Goal: Task Accomplishment & Management: Use online tool/utility

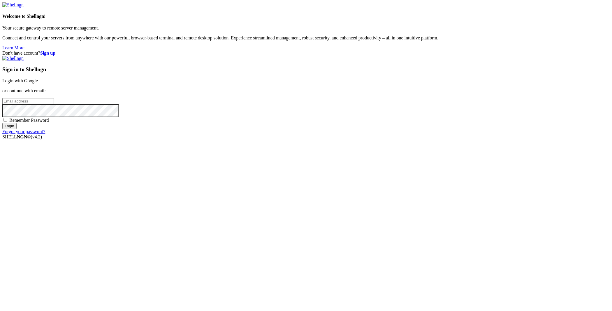
click at [54, 104] on input "email" at bounding box center [28, 101] width 52 height 6
type input "[PERSON_NAME][EMAIL_ADDRESS][PERSON_NAME][DOMAIN_NAME]"
click at [2, 123] on input "Login" at bounding box center [9, 126] width 14 height 6
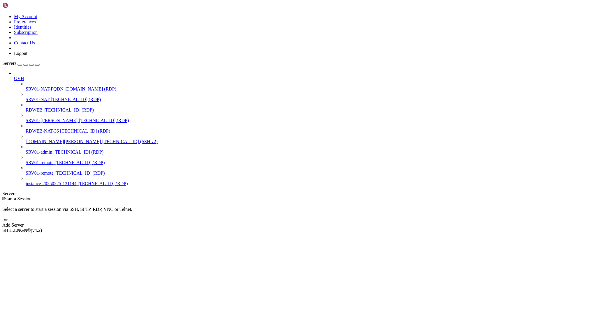
click at [26, 97] on icon at bounding box center [26, 97] width 0 height 0
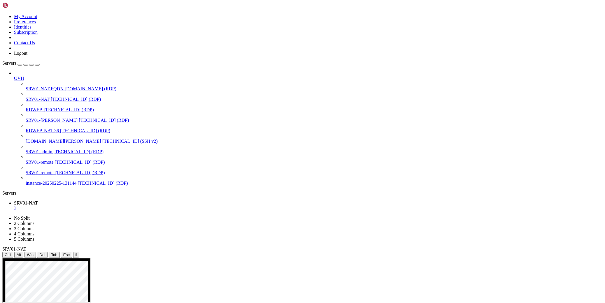
click at [37, 65] on icon "button" at bounding box center [37, 65] width 0 height 0
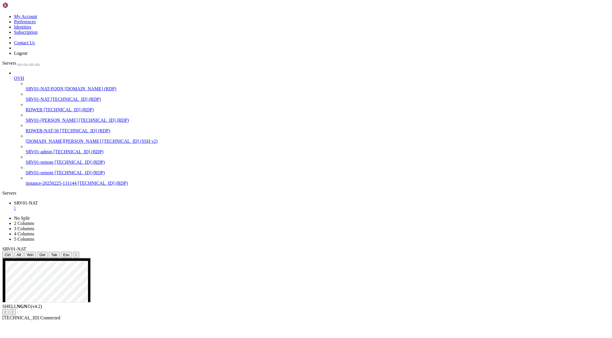
drag, startPoint x: 382, startPoint y: 388, endPoint x: 353, endPoint y: 384, distance: 29.4
drag, startPoint x: 353, startPoint y: 325, endPoint x: 307, endPoint y: 325, distance: 46.1
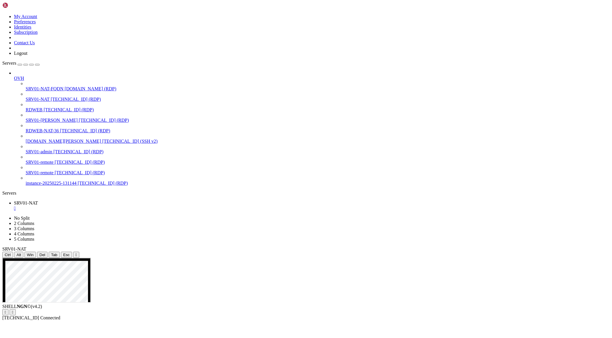
drag, startPoint x: 180, startPoint y: 302, endPoint x: 127, endPoint y: 298, distance: 53.5
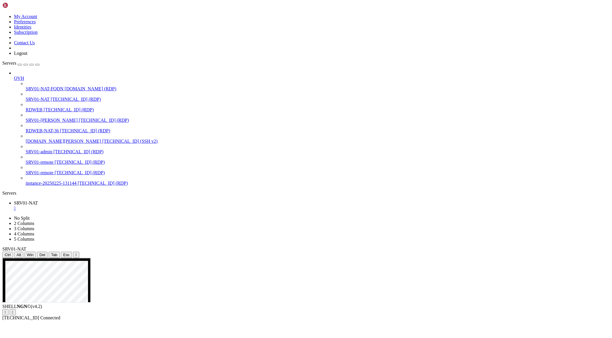
drag, startPoint x: 127, startPoint y: 351, endPoint x: 243, endPoint y: 356, distance: 115.9
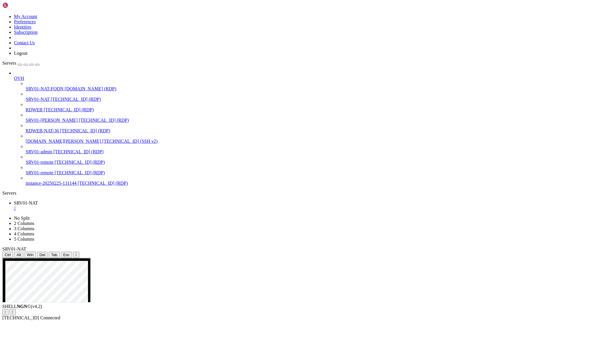
drag, startPoint x: 605, startPoint y: 312, endPoint x: 606, endPoint y: 471, distance: 159.2
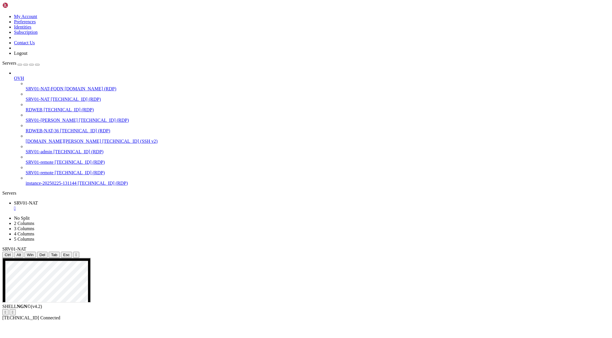
drag, startPoint x: 428, startPoint y: 291, endPoint x: 390, endPoint y: 286, distance: 37.9
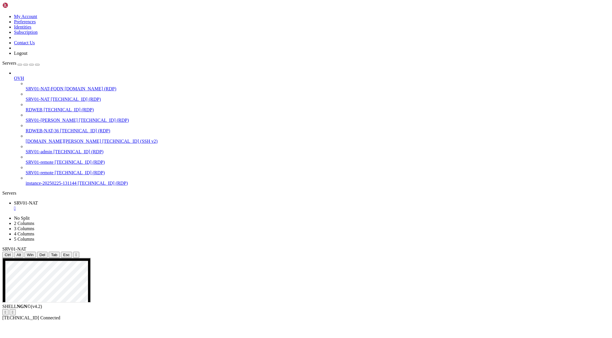
drag, startPoint x: 156, startPoint y: 263, endPoint x: 200, endPoint y: 273, distance: 45.0
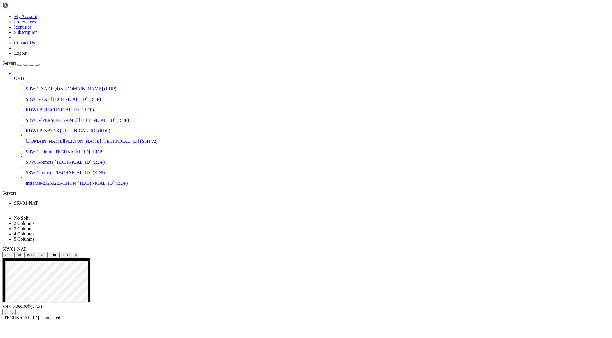
drag, startPoint x: 152, startPoint y: 462, endPoint x: 63, endPoint y: 452, distance: 90.1
drag, startPoint x: 153, startPoint y: 464, endPoint x: 48, endPoint y: 454, distance: 105.1
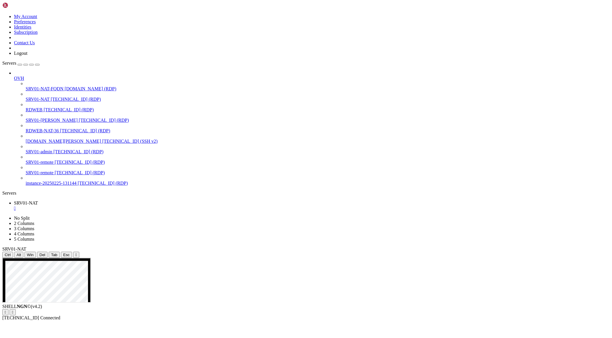
drag, startPoint x: 234, startPoint y: 444, endPoint x: 131, endPoint y: 435, distance: 103.9
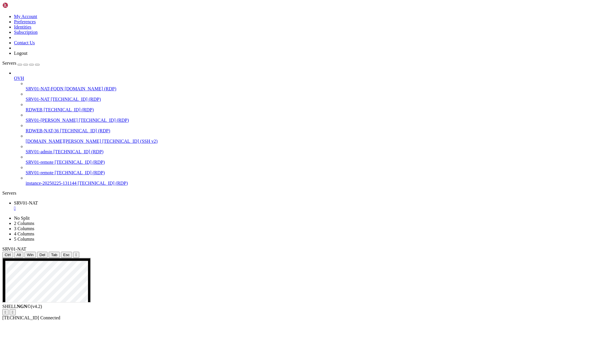
drag, startPoint x: 145, startPoint y: 462, endPoint x: 103, endPoint y: 462, distance: 41.7
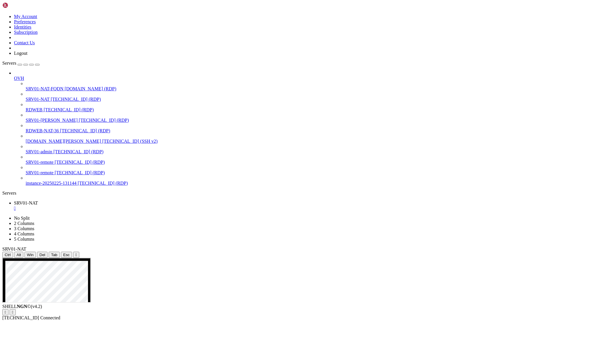
drag, startPoint x: 339, startPoint y: 489, endPoint x: 443, endPoint y: 528, distance: 110.8
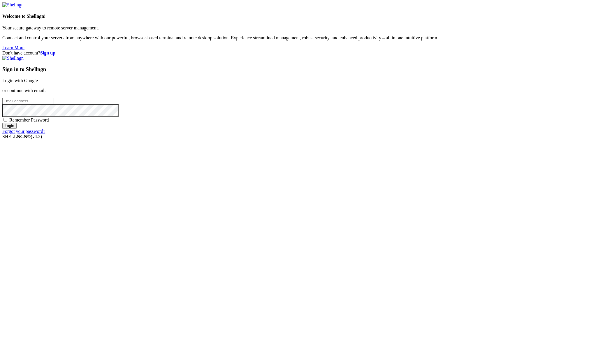
click at [54, 104] on input "email" at bounding box center [28, 101] width 52 height 6
type input "ı"
click at [54, 104] on input "email" at bounding box center [28, 101] width 52 height 6
type input "[PERSON_NAME][EMAIL_ADDRESS][PERSON_NAME][DOMAIN_NAME]"
click at [2, 123] on input "Login" at bounding box center [9, 126] width 14 height 6
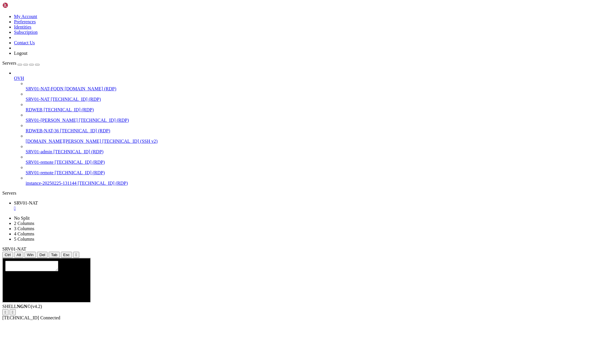
click at [51, 97] on span "[TECHNICAL_ID] (RDP)" at bounding box center [76, 99] width 50 height 5
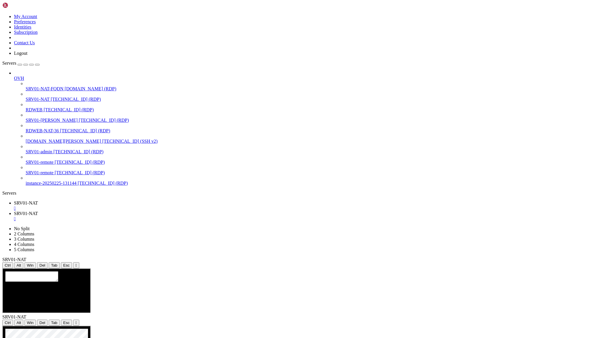
click at [154, 211] on link "SRV01-NAT " at bounding box center [312, 216] width 596 height 10
click at [150, 216] on div "" at bounding box center [312, 218] width 596 height 5
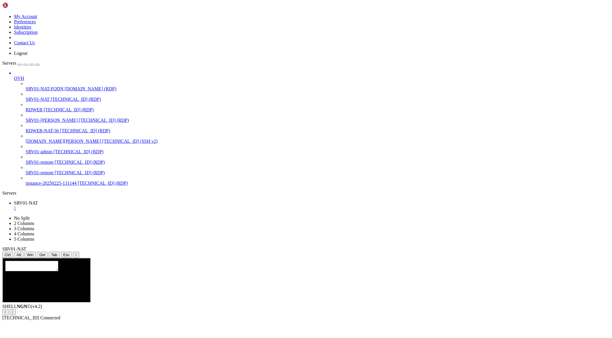
drag, startPoint x: 60, startPoint y: 19, endPoint x: 68, endPoint y: 23, distance: 8.7
click at [40, 61] on link "Servers" at bounding box center [20, 63] width 37 height 5
click at [37, 65] on div "button" at bounding box center [37, 65] width 0 height 0
click at [34, 310] on span "Reconnect" at bounding box center [24, 333] width 20 height 5
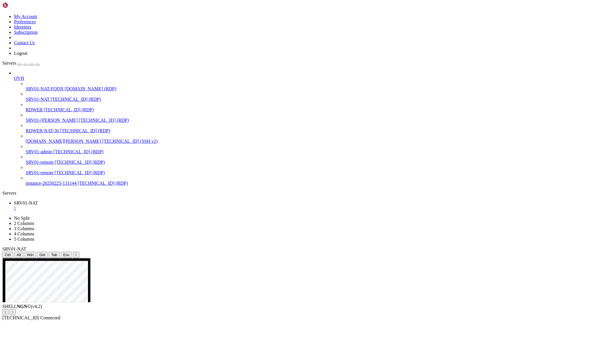
drag, startPoint x: 510, startPoint y: 534, endPoint x: 306, endPoint y: 533, distance: 203.6
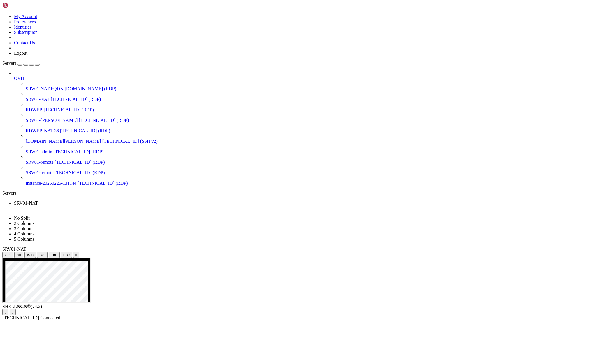
drag, startPoint x: 511, startPoint y: 436, endPoint x: 515, endPoint y: 446, distance: 10.6
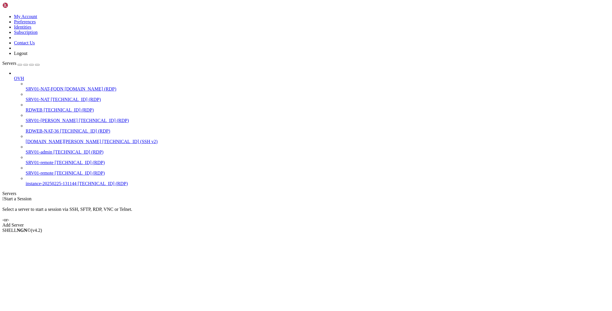
click at [33, 118] on span "SRV01-[PERSON_NAME]" at bounding box center [52, 120] width 52 height 5
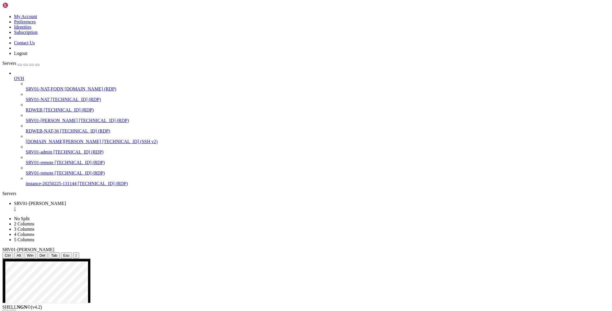
click at [37, 65] on icon "button" at bounding box center [37, 65] width 0 height 0
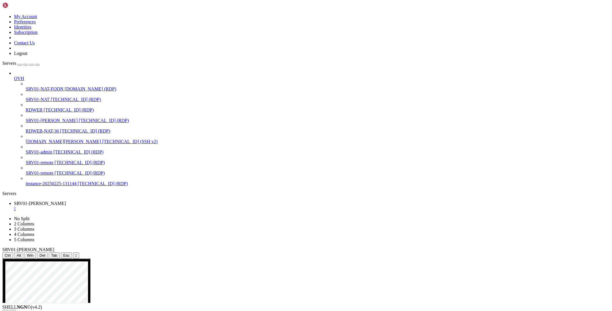
drag, startPoint x: 104, startPoint y: 326, endPoint x: 373, endPoint y: 328, distance: 268.9
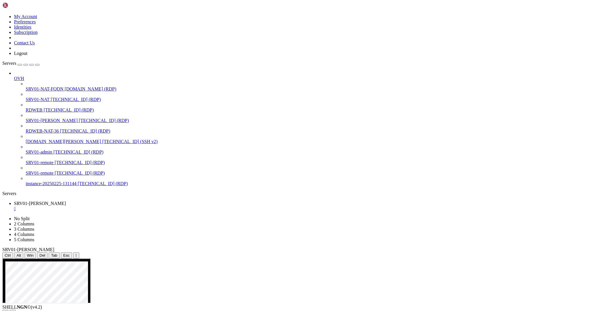
drag, startPoint x: 103, startPoint y: 326, endPoint x: 126, endPoint y: 332, distance: 24.2
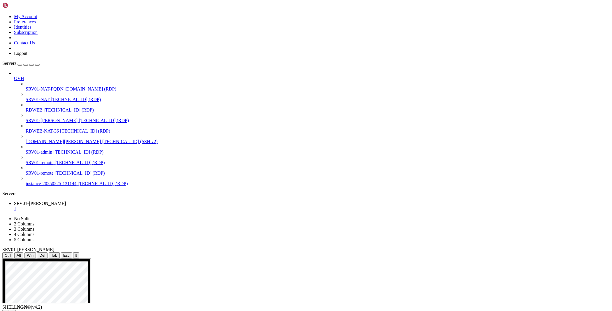
drag, startPoint x: 94, startPoint y: 334, endPoint x: 286, endPoint y: 340, distance: 192.0
drag, startPoint x: 169, startPoint y: 346, endPoint x: 178, endPoint y: 349, distance: 9.2
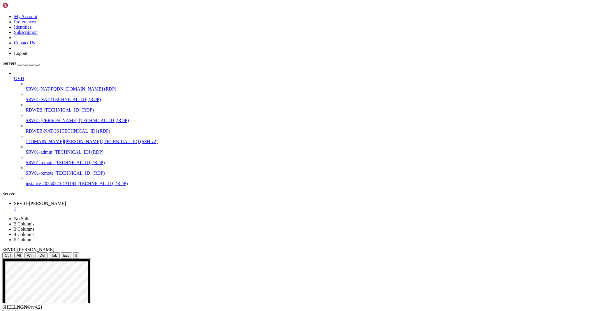
drag, startPoint x: 439, startPoint y: 356, endPoint x: 6, endPoint y: 286, distance: 438.1
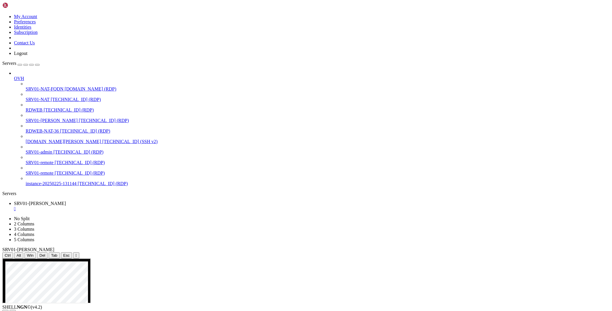
drag, startPoint x: 48, startPoint y: 324, endPoint x: 80, endPoint y: 323, distance: 32.7
drag, startPoint x: 47, startPoint y: 323, endPoint x: 102, endPoint y: 324, distance: 55.1
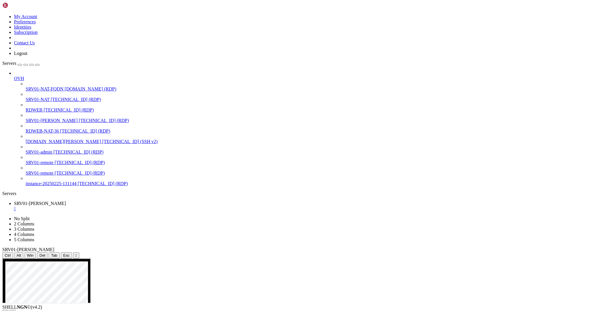
drag, startPoint x: 47, startPoint y: 324, endPoint x: 76, endPoint y: 324, distance: 29.2
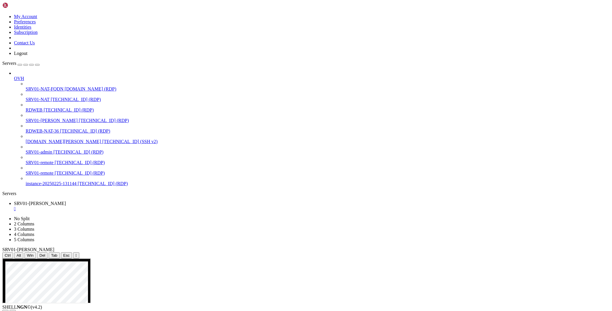
drag, startPoint x: 46, startPoint y: 325, endPoint x: 273, endPoint y: 326, distance: 226.6
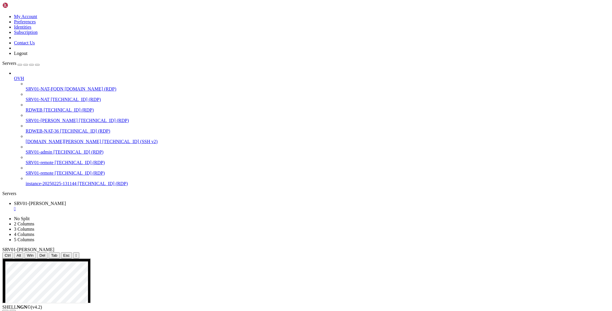
drag, startPoint x: 47, startPoint y: 342, endPoint x: 314, endPoint y: 342, distance: 267.1
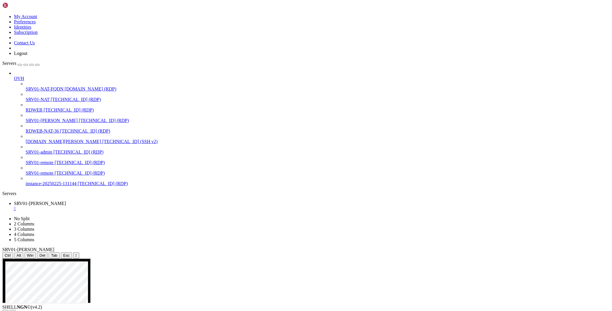
drag, startPoint x: 191, startPoint y: 354, endPoint x: 325, endPoint y: 364, distance: 133.9
drag, startPoint x: 58, startPoint y: 314, endPoint x: 28, endPoint y: 313, distance: 30.1
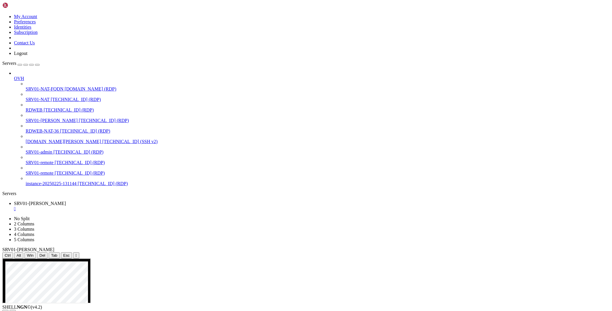
drag, startPoint x: 47, startPoint y: 329, endPoint x: 286, endPoint y: 363, distance: 242.2
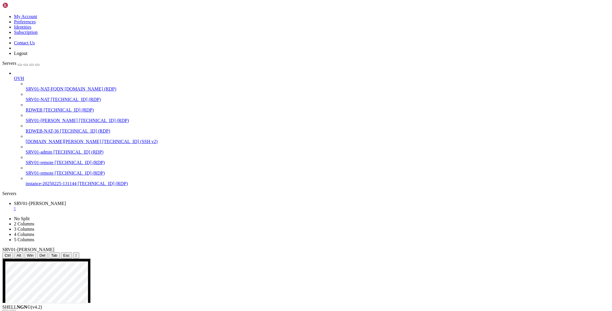
drag, startPoint x: 48, startPoint y: 330, endPoint x: 27, endPoint y: 330, distance: 20.7
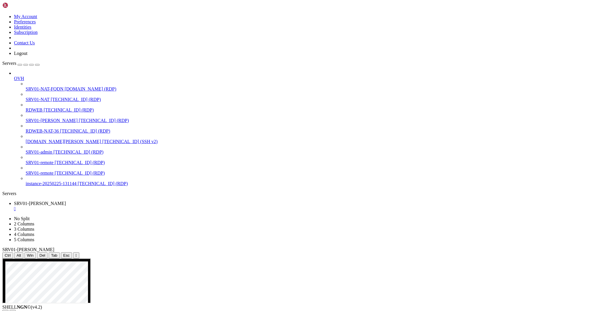
drag, startPoint x: 248, startPoint y: 288, endPoint x: 306, endPoint y: 280, distance: 58.6
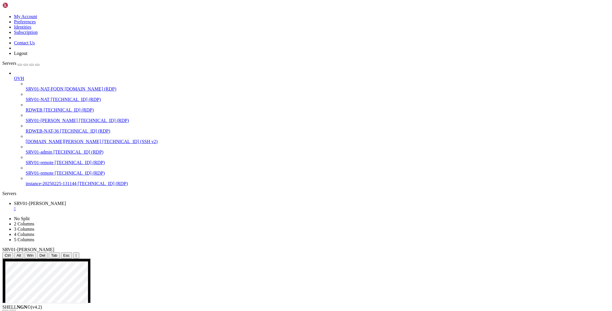
drag, startPoint x: 76, startPoint y: 275, endPoint x: 132, endPoint y: 277, distance: 56.0
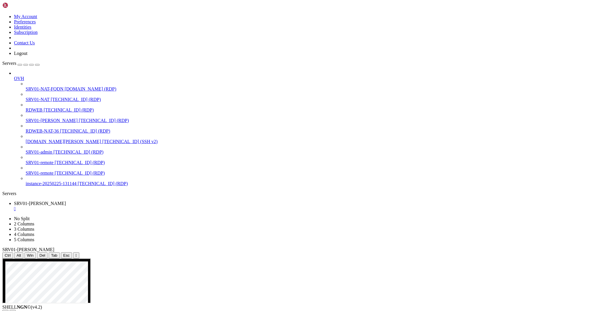
drag, startPoint x: 184, startPoint y: 330, endPoint x: 246, endPoint y: 417, distance: 106.8
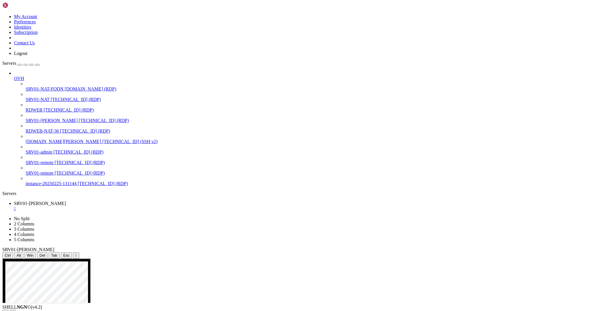
drag, startPoint x: 329, startPoint y: 327, endPoint x: 85, endPoint y: 327, distance: 244.1
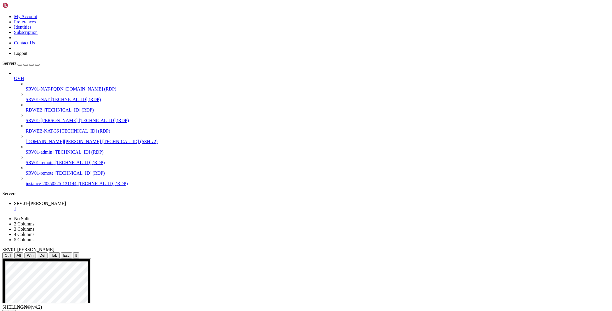
drag, startPoint x: 92, startPoint y: 301, endPoint x: 250, endPoint y: 387, distance: 179.6
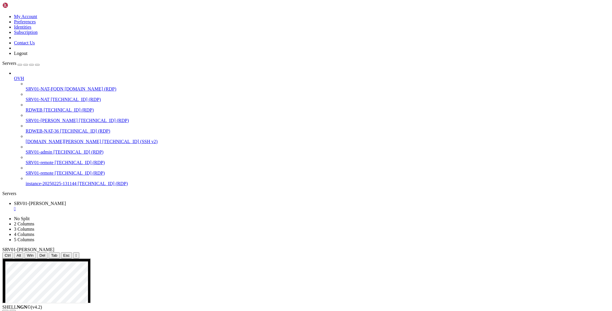
drag, startPoint x: 106, startPoint y: 327, endPoint x: 357, endPoint y: 335, distance: 251.5
drag, startPoint x: 105, startPoint y: 326, endPoint x: 84, endPoint y: 326, distance: 21.0
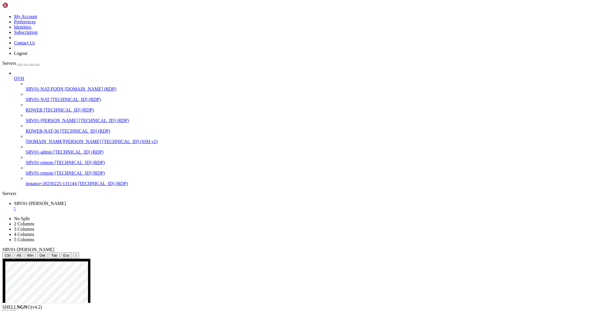
drag, startPoint x: 105, startPoint y: 337, endPoint x: 250, endPoint y: 338, distance: 144.9
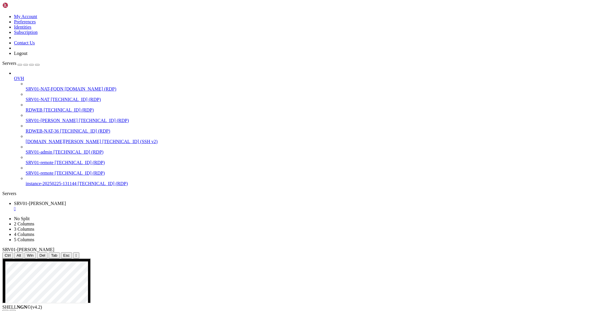
drag, startPoint x: 105, startPoint y: 348, endPoint x: 383, endPoint y: 356, distance: 278.6
drag, startPoint x: 106, startPoint y: 329, endPoint x: 86, endPoint y: 328, distance: 20.1
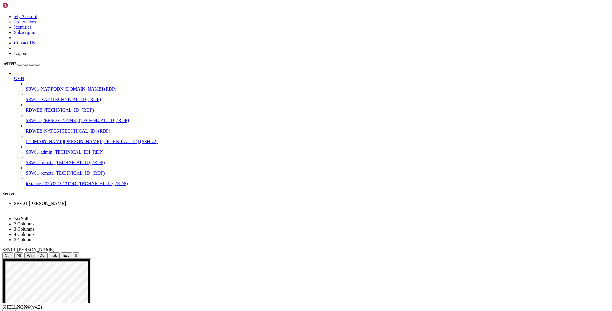
drag, startPoint x: 219, startPoint y: 354, endPoint x: 325, endPoint y: 356, distance: 106.2
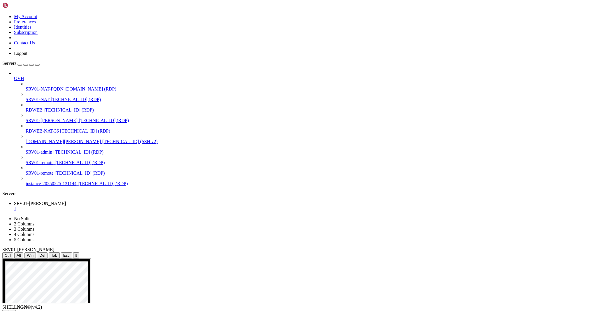
drag, startPoint x: 302, startPoint y: 425, endPoint x: 375, endPoint y: 460, distance: 80.1
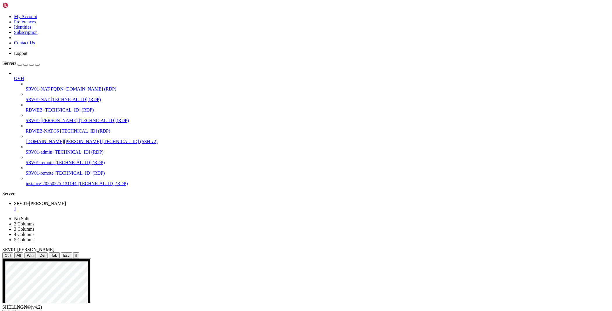
drag, startPoint x: 229, startPoint y: 323, endPoint x: 320, endPoint y: 337, distance: 91.8
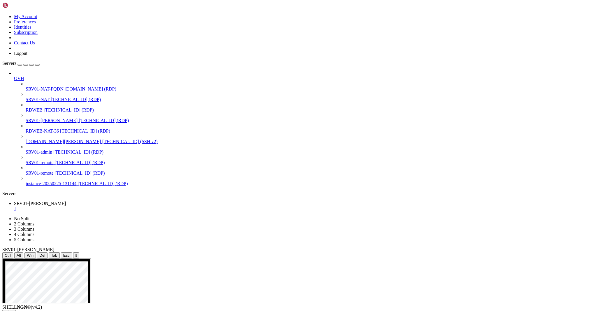
drag, startPoint x: 183, startPoint y: 330, endPoint x: 302, endPoint y: 434, distance: 158.1
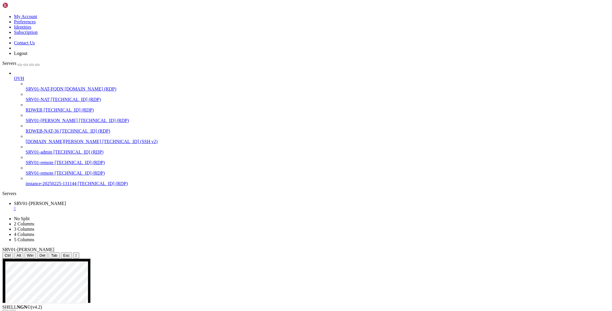
drag, startPoint x: 493, startPoint y: 342, endPoint x: 444, endPoint y: 337, distance: 49.0
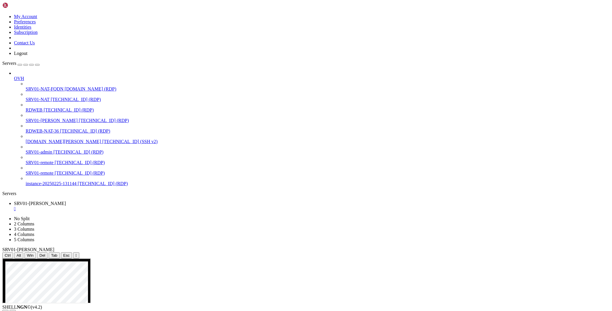
drag, startPoint x: 437, startPoint y: 332, endPoint x: 488, endPoint y: 342, distance: 52.6
drag, startPoint x: 492, startPoint y: 336, endPoint x: 443, endPoint y: 339, distance: 48.5
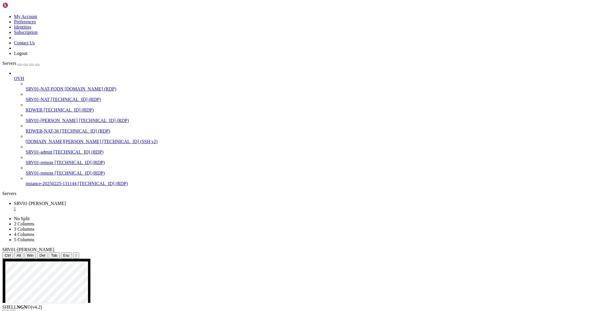
drag, startPoint x: 106, startPoint y: 323, endPoint x: 257, endPoint y: 320, distance: 151.1
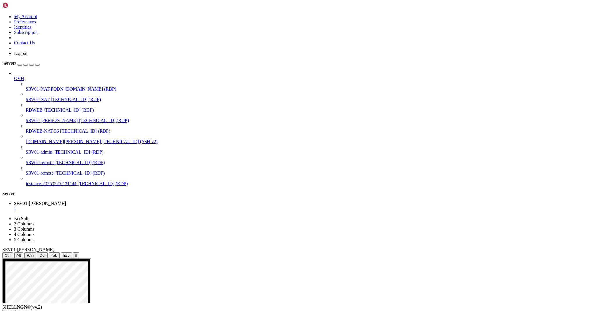
drag, startPoint x: 505, startPoint y: 474, endPoint x: 458, endPoint y: 472, distance: 47.6
drag, startPoint x: 444, startPoint y: 470, endPoint x: 475, endPoint y: 472, distance: 31.3
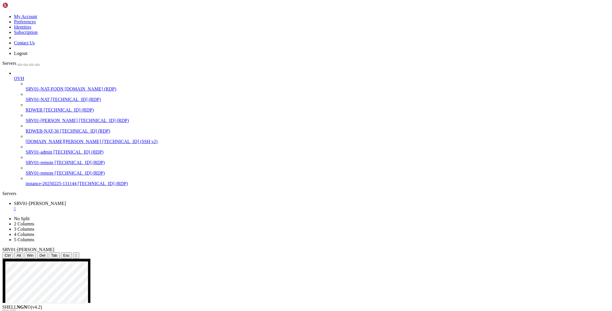
drag, startPoint x: 494, startPoint y: 473, endPoint x: 460, endPoint y: 472, distance: 34.1
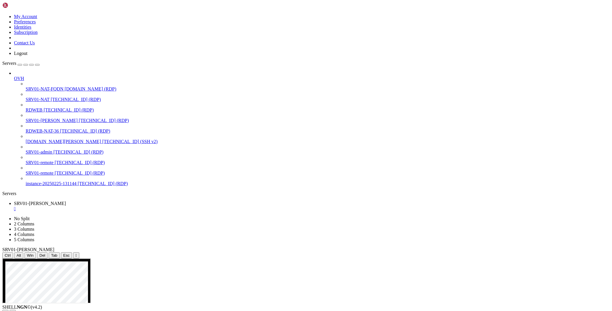
drag, startPoint x: 432, startPoint y: 472, endPoint x: 509, endPoint y: 475, distance: 77.4
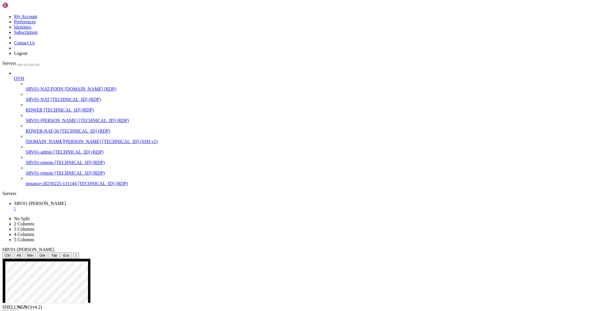
drag, startPoint x: 265, startPoint y: 325, endPoint x: 217, endPoint y: 327, distance: 48.1
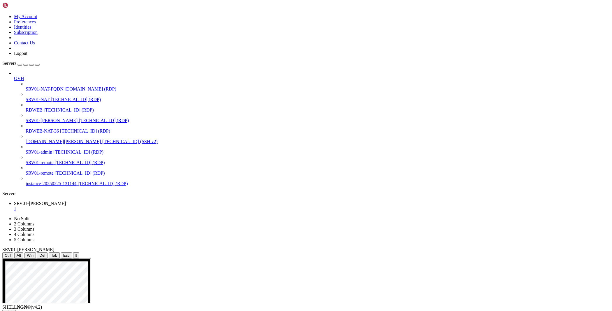
drag, startPoint x: 221, startPoint y: 514, endPoint x: 205, endPoint y: 513, distance: 15.8
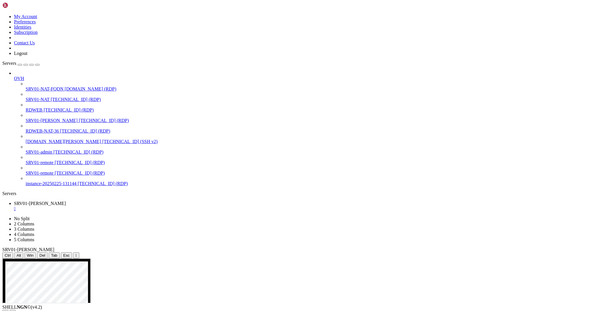
drag, startPoint x: 104, startPoint y: 333, endPoint x: 254, endPoint y: 358, distance: 151.9
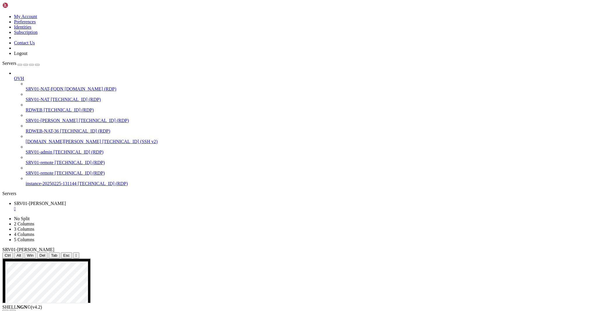
drag, startPoint x: 105, startPoint y: 322, endPoint x: 134, endPoint y: 322, distance: 29.5
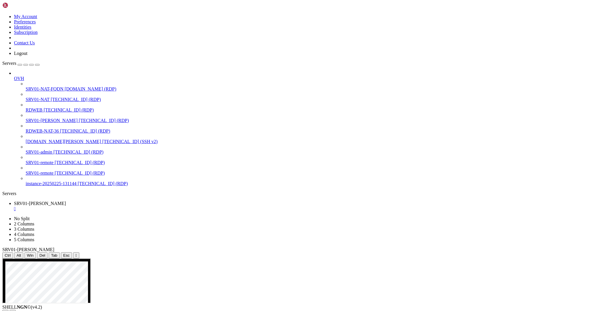
drag, startPoint x: 104, startPoint y: 323, endPoint x: 86, endPoint y: 323, distance: 18.4
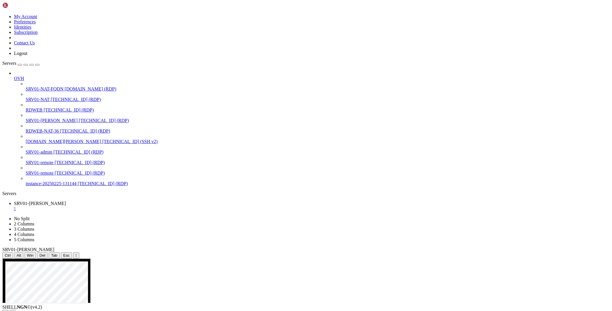
drag, startPoint x: 93, startPoint y: 340, endPoint x: 254, endPoint y: 346, distance: 161.1
drag, startPoint x: 500, startPoint y: 343, endPoint x: 413, endPoint y: 342, distance: 87.8
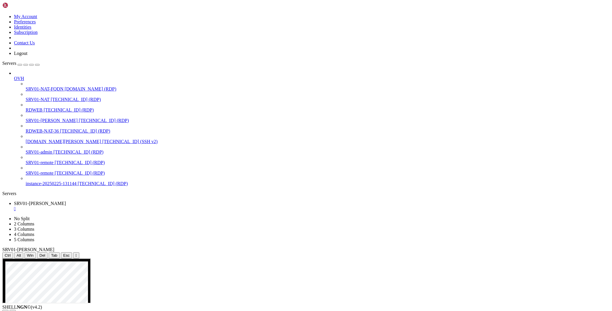
drag, startPoint x: 190, startPoint y: 439, endPoint x: 230, endPoint y: 442, distance: 40.3
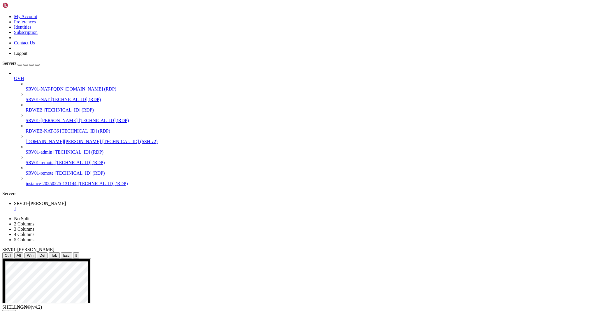
drag, startPoint x: 104, startPoint y: 322, endPoint x: 186, endPoint y: 323, distance: 81.7
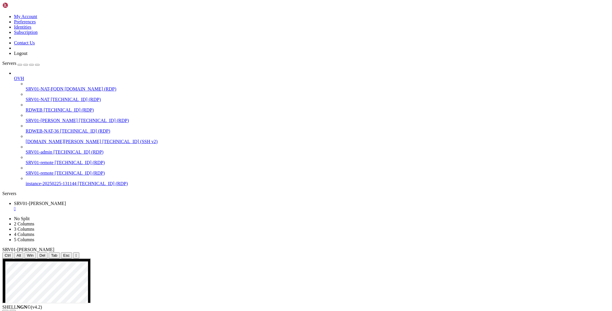
drag, startPoint x: 92, startPoint y: 350, endPoint x: 467, endPoint y: 362, distance: 375.2
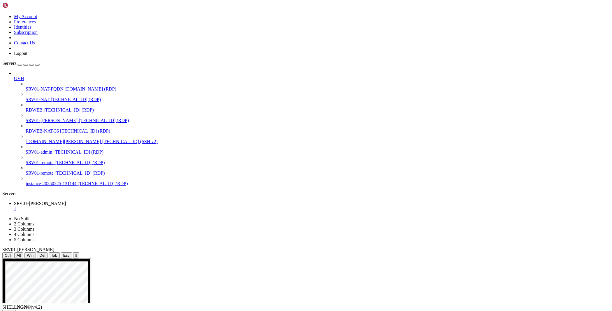
drag, startPoint x: 167, startPoint y: 455, endPoint x: 471, endPoint y: 455, distance: 304.2
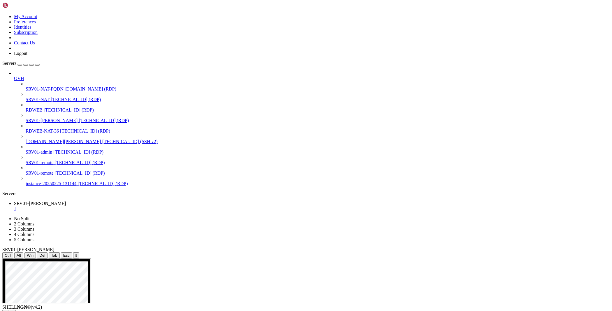
drag, startPoint x: 204, startPoint y: 381, endPoint x: 224, endPoint y: 383, distance: 19.9
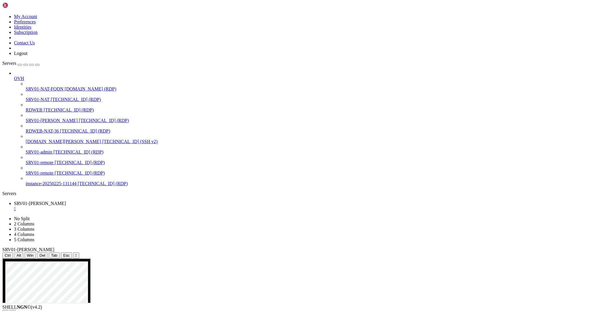
drag, startPoint x: 404, startPoint y: 473, endPoint x: 376, endPoint y: 477, distance: 28.5
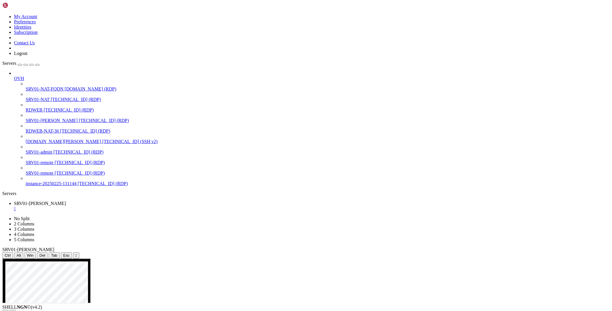
drag, startPoint x: 241, startPoint y: 338, endPoint x: 387, endPoint y: 392, distance: 155.5
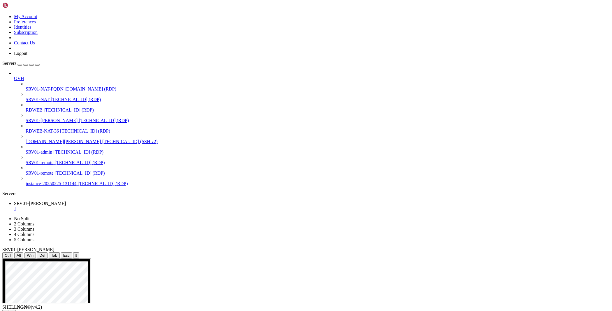
drag, startPoint x: 183, startPoint y: 328, endPoint x: 316, endPoint y: 419, distance: 161.5
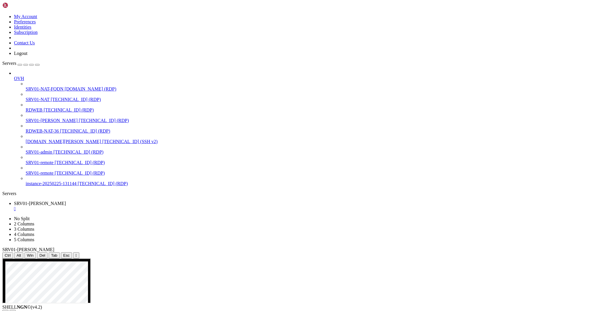
drag, startPoint x: 424, startPoint y: 463, endPoint x: 492, endPoint y: 466, distance: 68.3
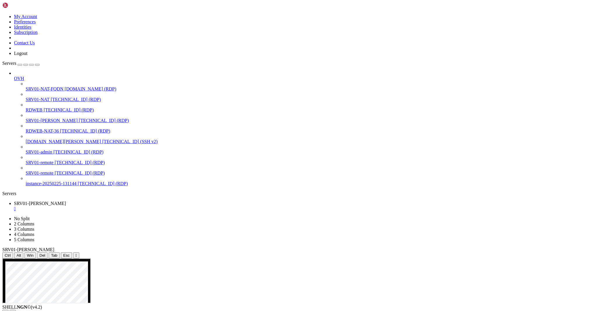
drag, startPoint x: 298, startPoint y: 421, endPoint x: 106, endPoint y: 397, distance: 193.0
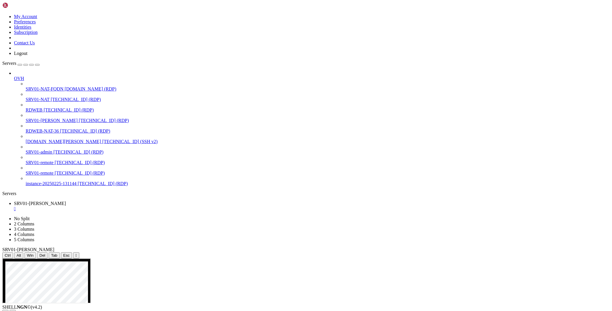
drag, startPoint x: 500, startPoint y: 491, endPoint x: 442, endPoint y: 485, distance: 58.1
click at [185, 305] on div "SHELL NGN © (v 4.2 )   54.36.232.38 Connected" at bounding box center [306, 312] width 608 height 17
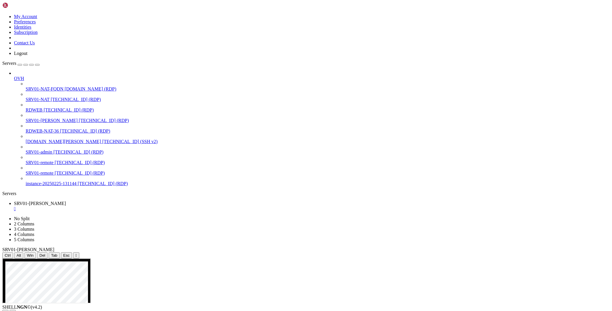
drag, startPoint x: 105, startPoint y: 338, endPoint x: 81, endPoint y: 338, distance: 23.9
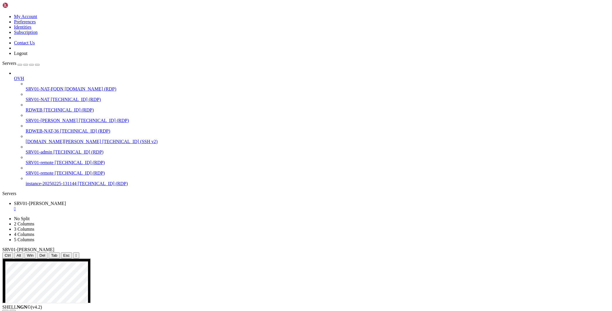
drag, startPoint x: 306, startPoint y: 323, endPoint x: 332, endPoint y: 323, distance: 25.4
drag, startPoint x: 335, startPoint y: 322, endPoint x: 308, endPoint y: 322, distance: 26.5
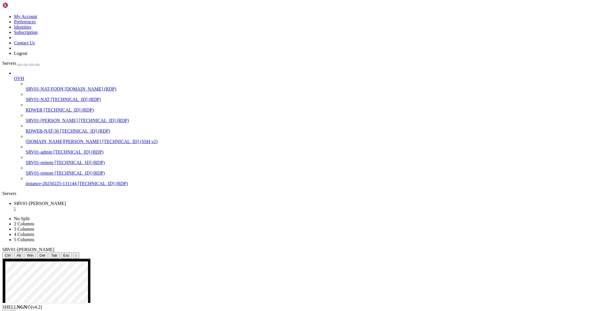
drag, startPoint x: 170, startPoint y: 452, endPoint x: 466, endPoint y: 455, distance: 295.7
drag, startPoint x: 172, startPoint y: 455, endPoint x: 467, endPoint y: 455, distance: 295.7
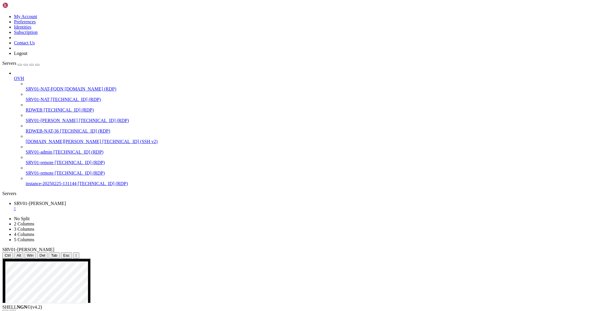
drag, startPoint x: 105, startPoint y: 343, endPoint x: 81, endPoint y: 343, distance: 23.6
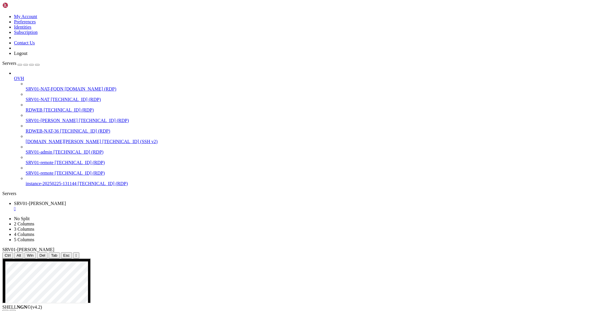
drag, startPoint x: 502, startPoint y: 463, endPoint x: 456, endPoint y: 463, distance: 46.4
drag, startPoint x: 432, startPoint y: 466, endPoint x: 493, endPoint y: 465, distance: 61.0
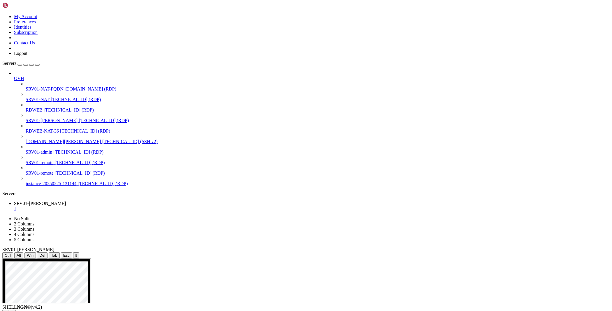
drag, startPoint x: 436, startPoint y: 470, endPoint x: 489, endPoint y: 472, distance: 53.7
drag, startPoint x: 277, startPoint y: 369, endPoint x: 72, endPoint y: 371, distance: 204.7
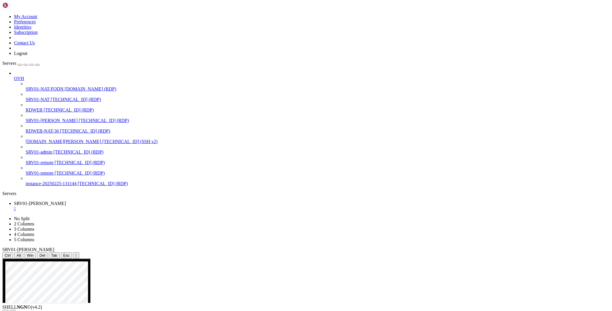
drag, startPoint x: 507, startPoint y: 396, endPoint x: 41, endPoint y: 275, distance: 481.1
drag, startPoint x: 75, startPoint y: 275, endPoint x: 234, endPoint y: 284, distance: 159.5
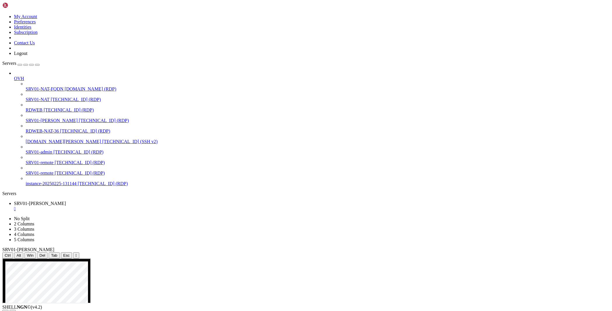
drag, startPoint x: 414, startPoint y: 319, endPoint x: 374, endPoint y: 316, distance: 39.8
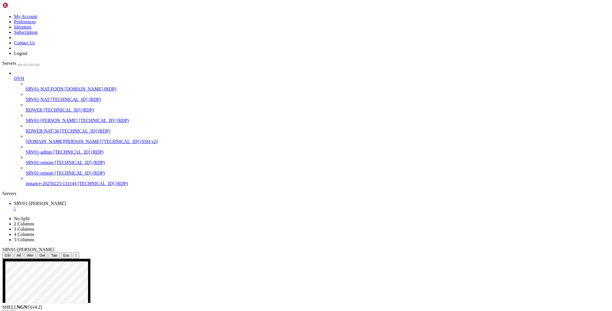
drag, startPoint x: 400, startPoint y: 321, endPoint x: 358, endPoint y: 318, distance: 42.1
drag, startPoint x: 403, startPoint y: 322, endPoint x: 101, endPoint y: 321, distance: 302.1
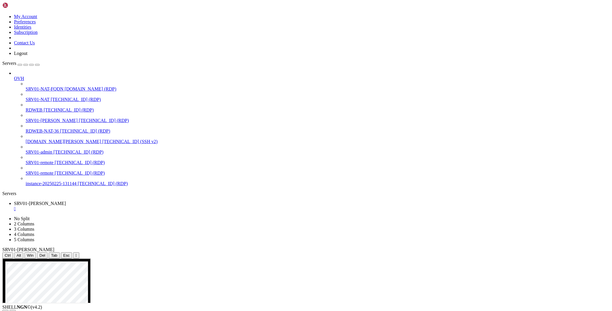
drag, startPoint x: 499, startPoint y: 392, endPoint x: 62, endPoint y: 281, distance: 451.2
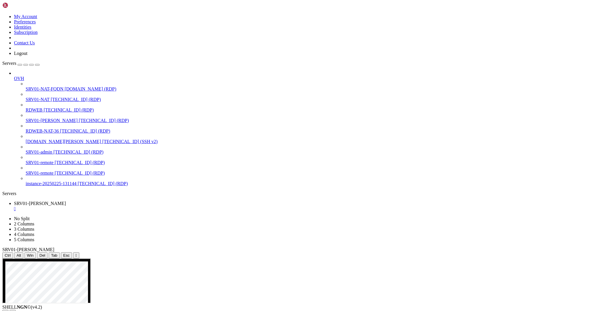
drag, startPoint x: 222, startPoint y: 398, endPoint x: 197, endPoint y: 398, distance: 25.7
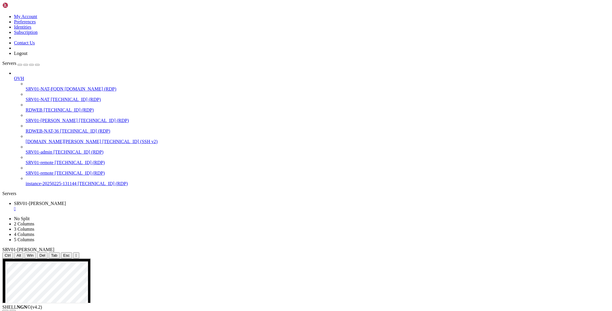
drag, startPoint x: 459, startPoint y: 422, endPoint x: 409, endPoint y: 403, distance: 53.5
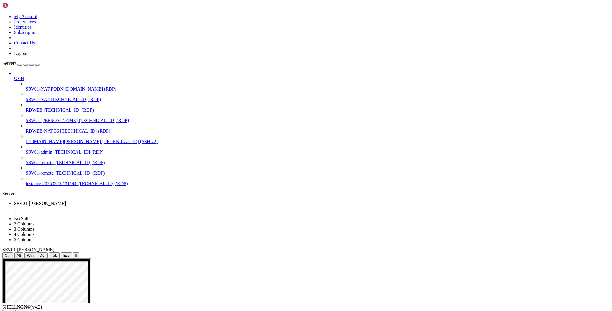
drag, startPoint x: 493, startPoint y: 311, endPoint x: 449, endPoint y: 309, distance: 44.4
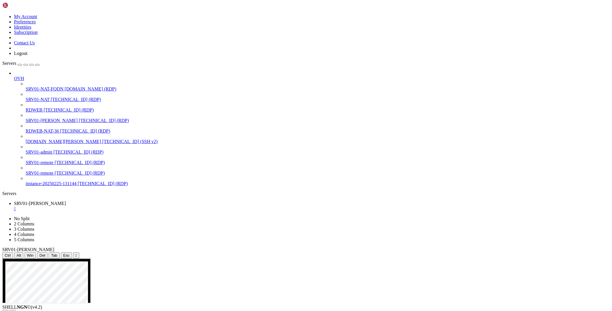
drag, startPoint x: 488, startPoint y: 311, endPoint x: 442, endPoint y: 309, distance: 46.1
drag, startPoint x: 444, startPoint y: 300, endPoint x: 479, endPoint y: 311, distance: 36.4
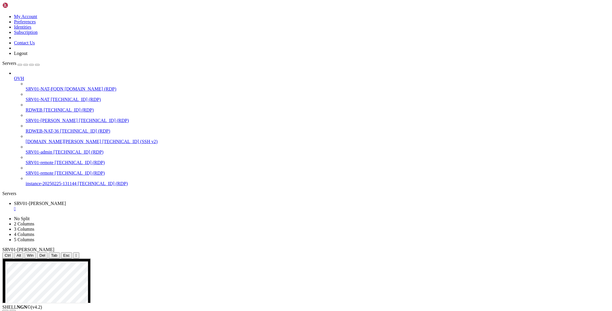
drag, startPoint x: 489, startPoint y: 309, endPoint x: 478, endPoint y: 310, distance: 11.1
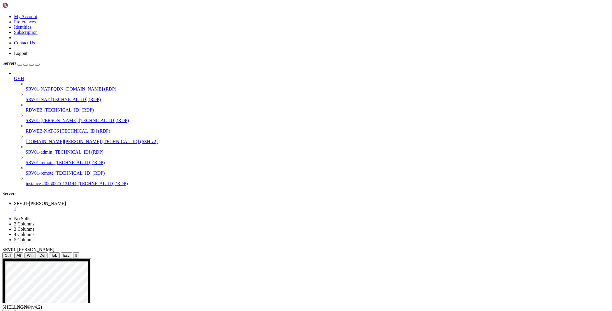
drag, startPoint x: 282, startPoint y: 291, endPoint x: 141, endPoint y: 290, distance: 141.1
